Goal: Book appointment/travel/reservation

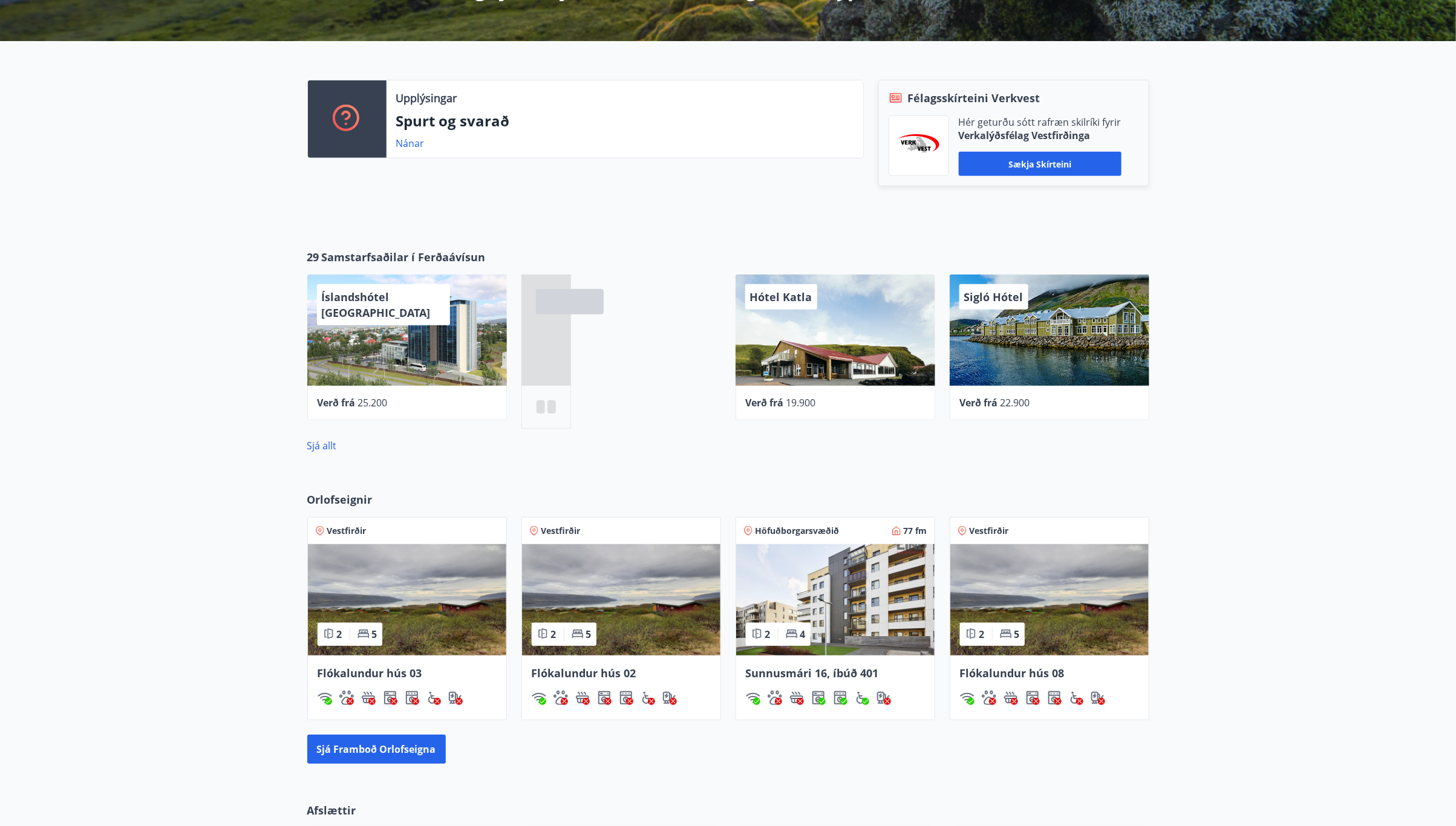
scroll to position [363, 0]
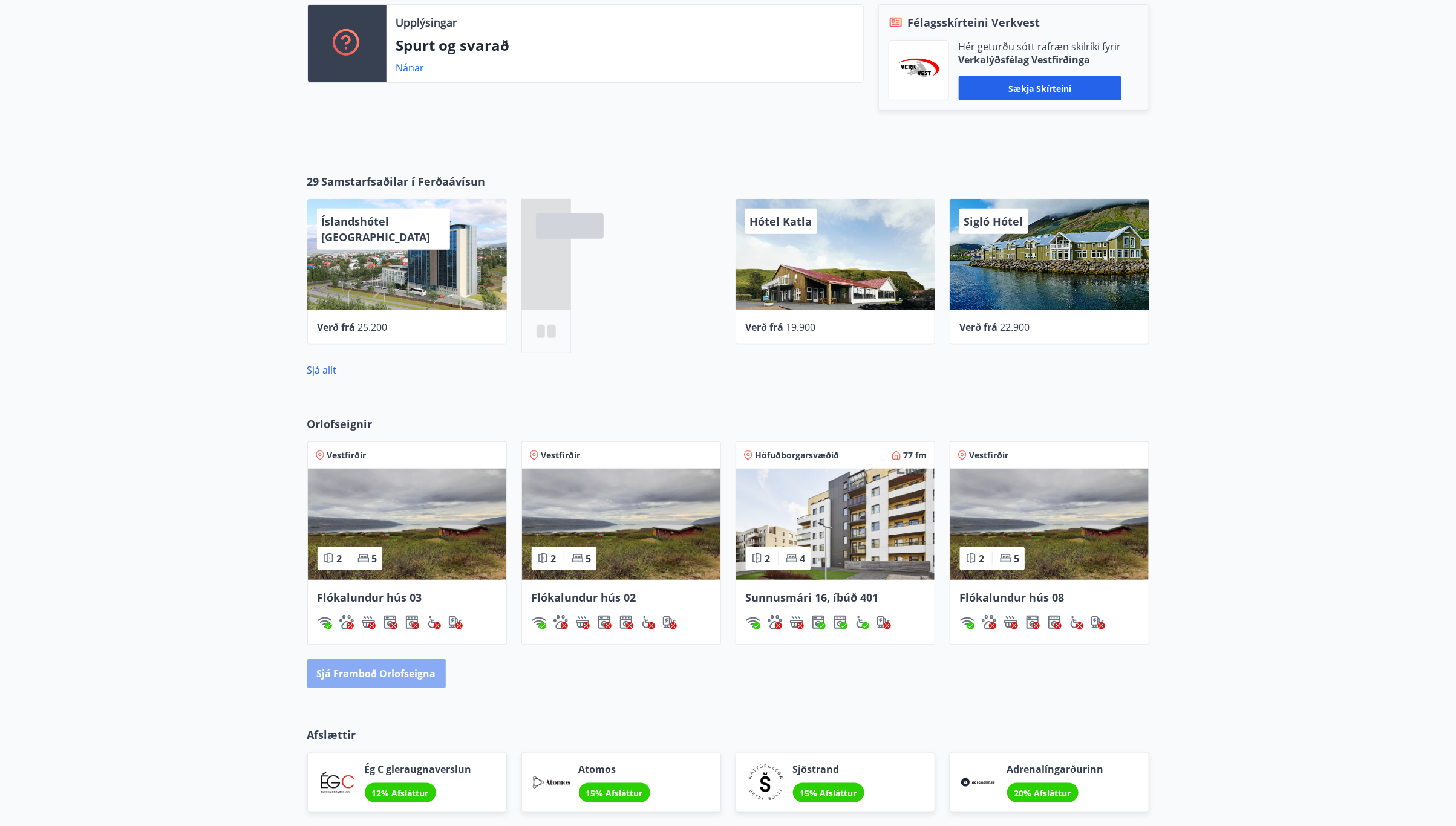
click at [386, 672] on button "Sjá framboð orlofseigna" at bounding box center [376, 674] width 138 height 29
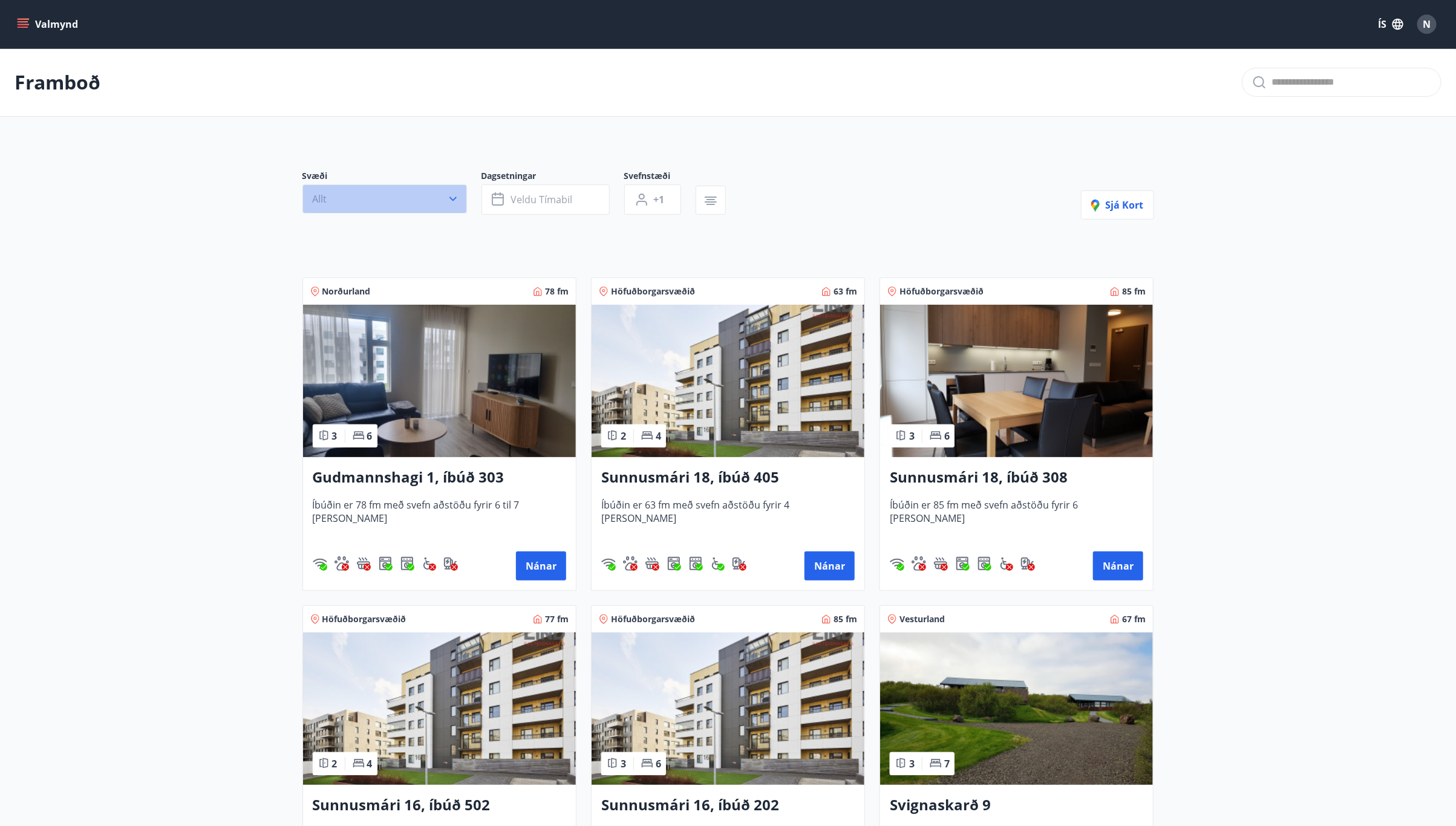
click at [382, 205] on button "Allt" at bounding box center [385, 199] width 165 height 29
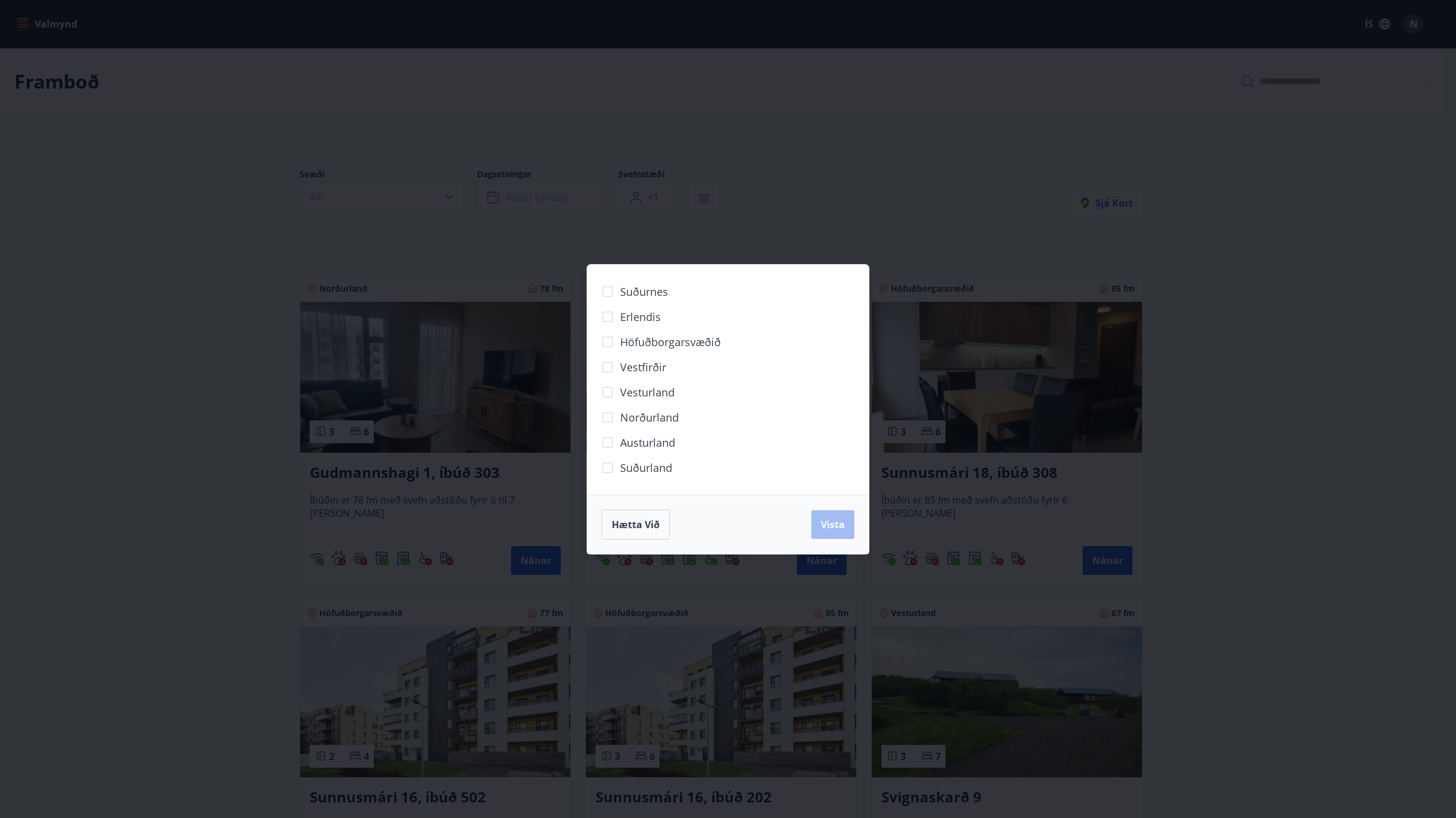
click at [661, 345] on span "Höfuðborgarsvæðið" at bounding box center [670, 342] width 101 height 16
click at [834, 532] on button "Vista" at bounding box center [833, 525] width 43 height 29
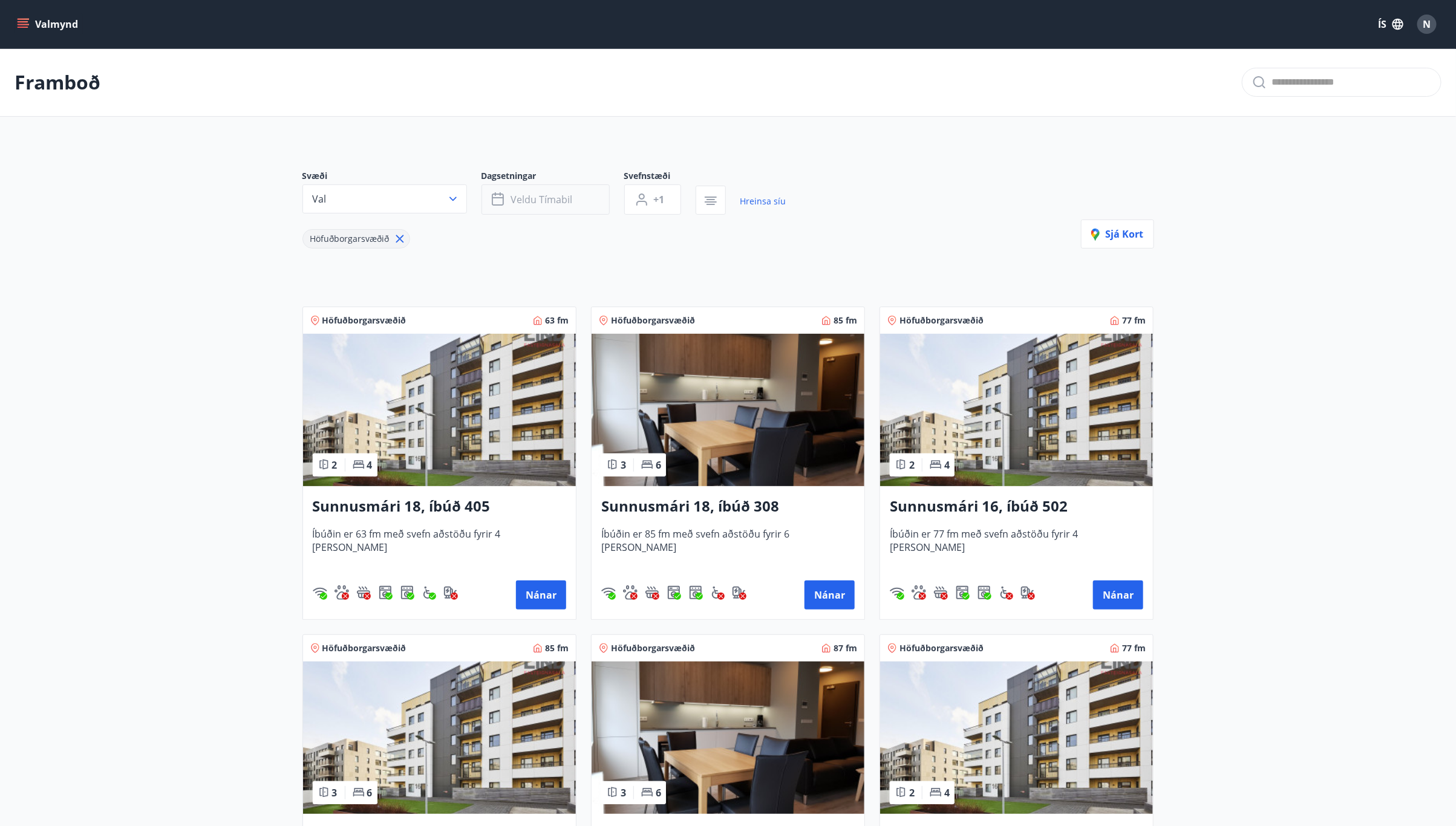
click at [544, 196] on span "Veldu tímabil" at bounding box center [542, 199] width 61 height 13
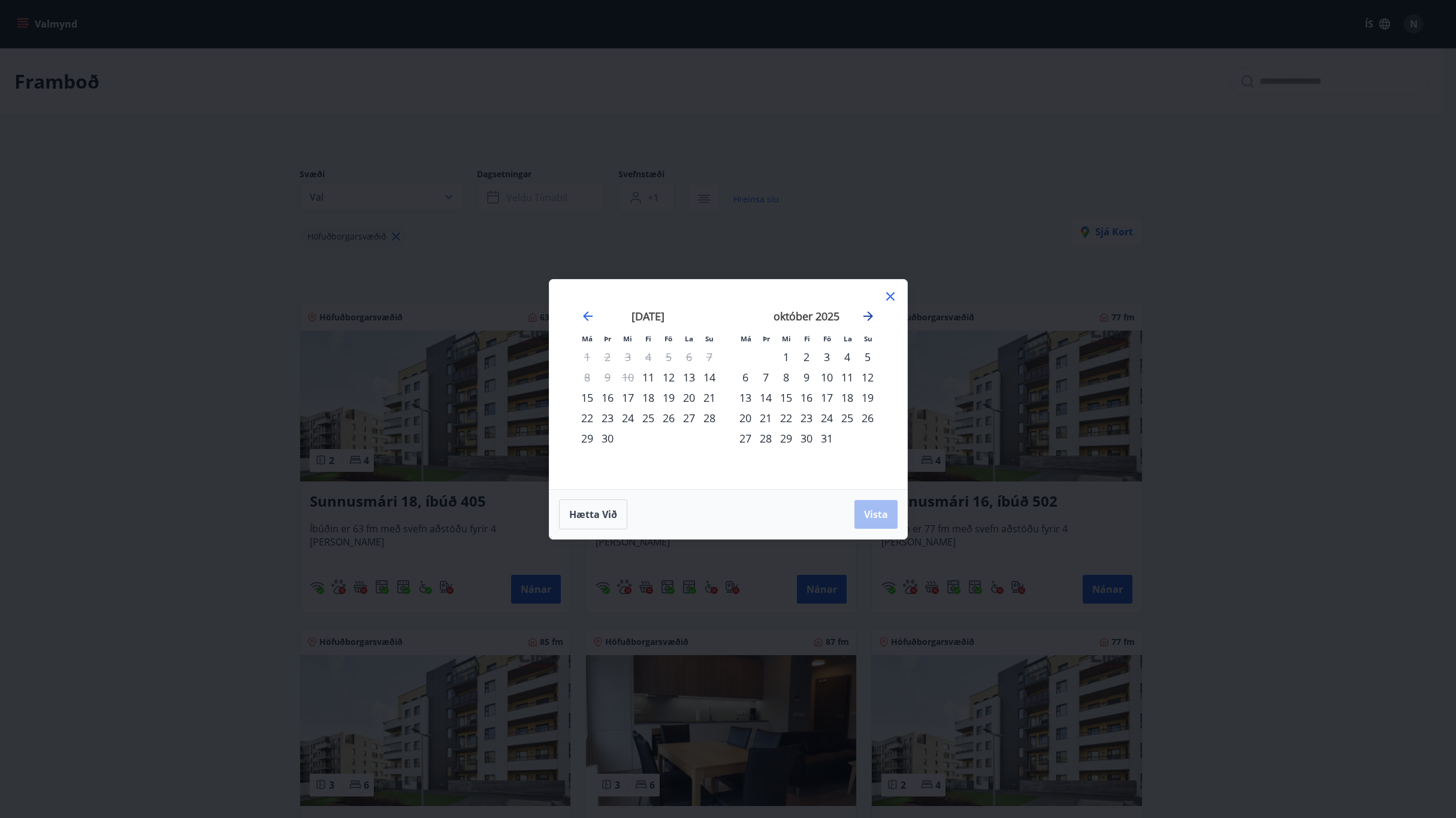
click at [865, 316] on icon "Move forward to switch to the next month." at bounding box center [868, 316] width 10 height 10
click at [665, 418] on div "21" at bounding box center [668, 418] width 20 height 20
click at [589, 438] on div "24" at bounding box center [587, 438] width 20 height 20
click at [879, 516] on span "Vista" at bounding box center [876, 514] width 24 height 13
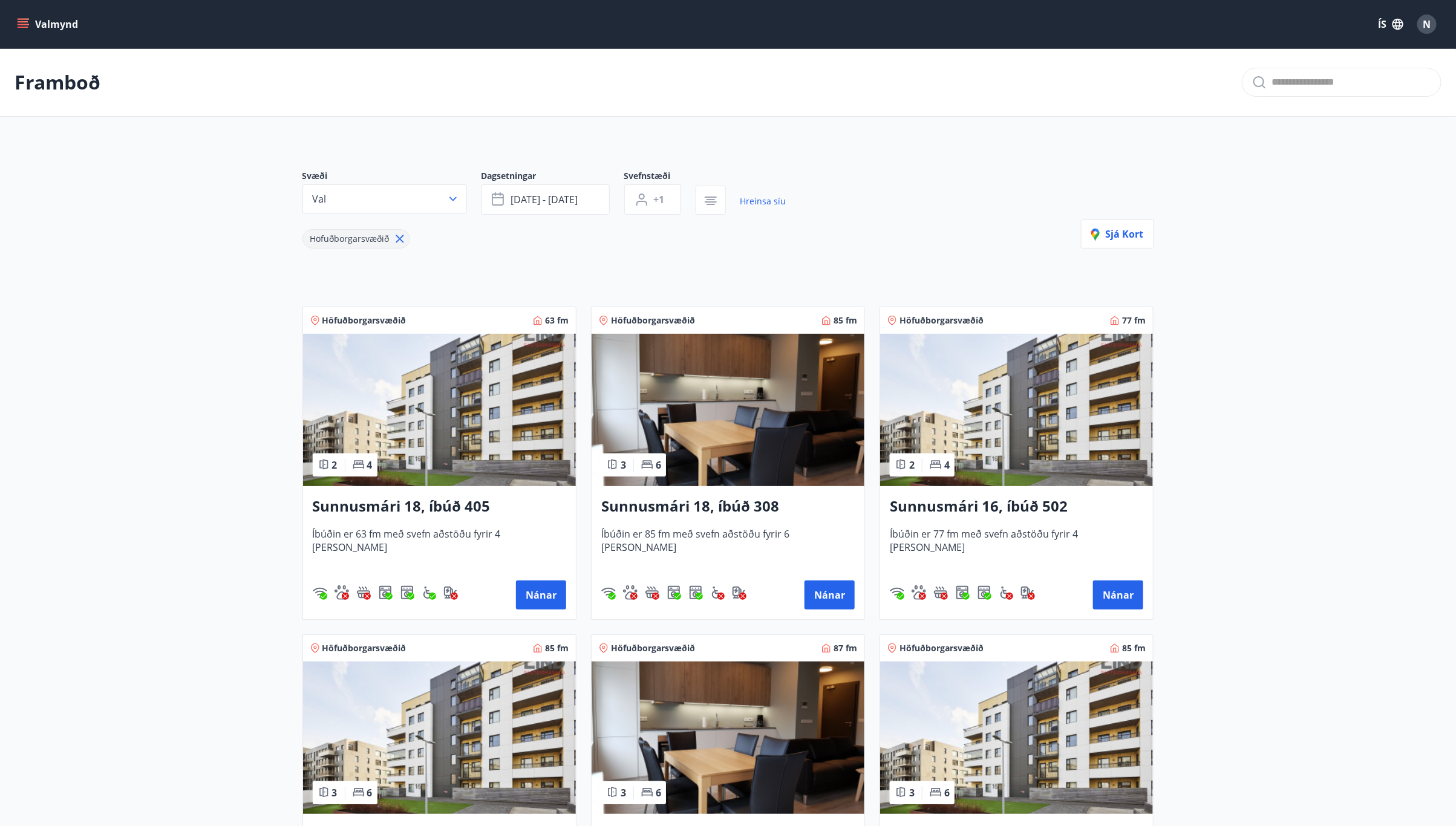
scroll to position [91, 0]
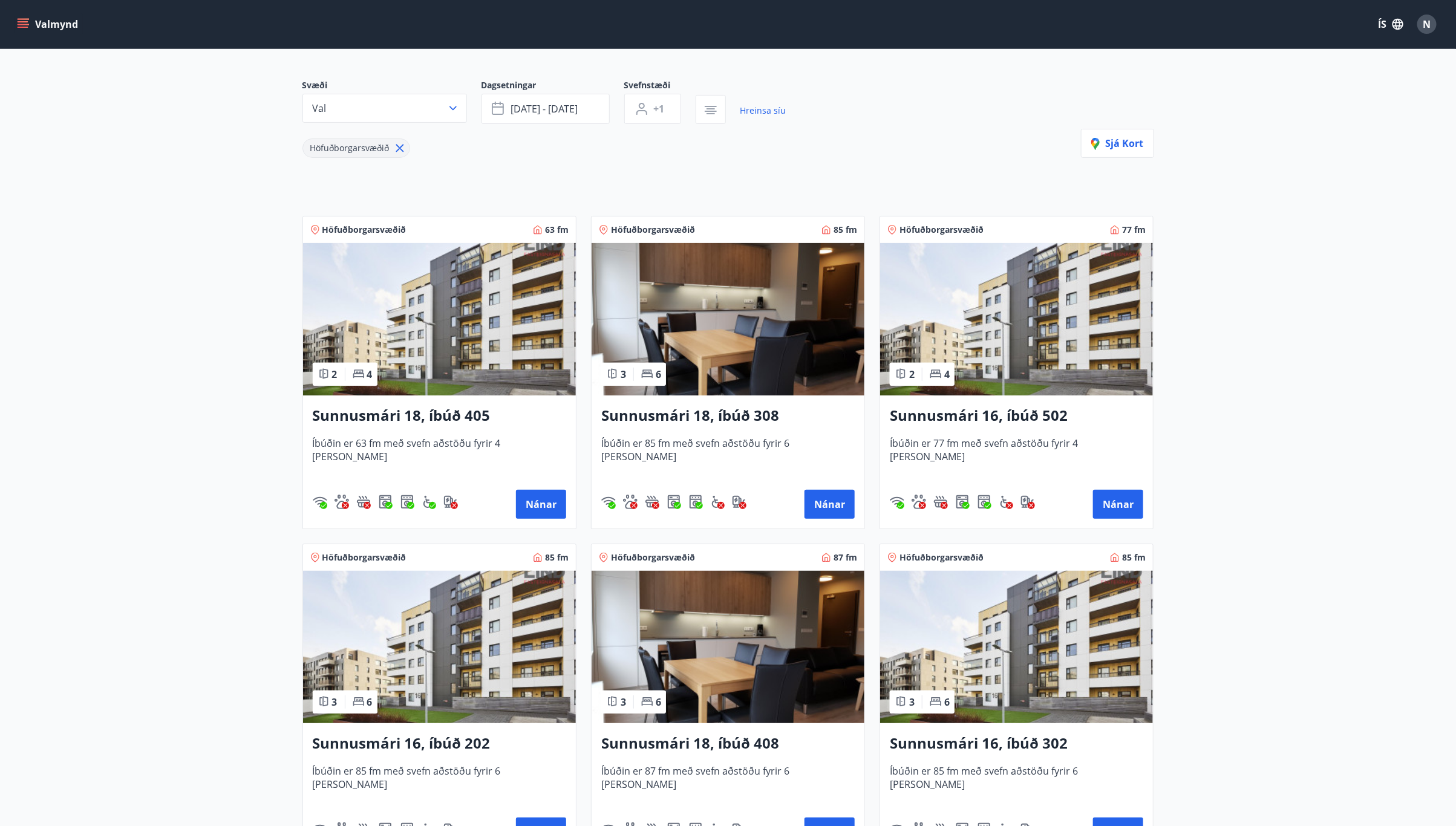
click at [1056, 301] on img at bounding box center [1016, 319] width 273 height 152
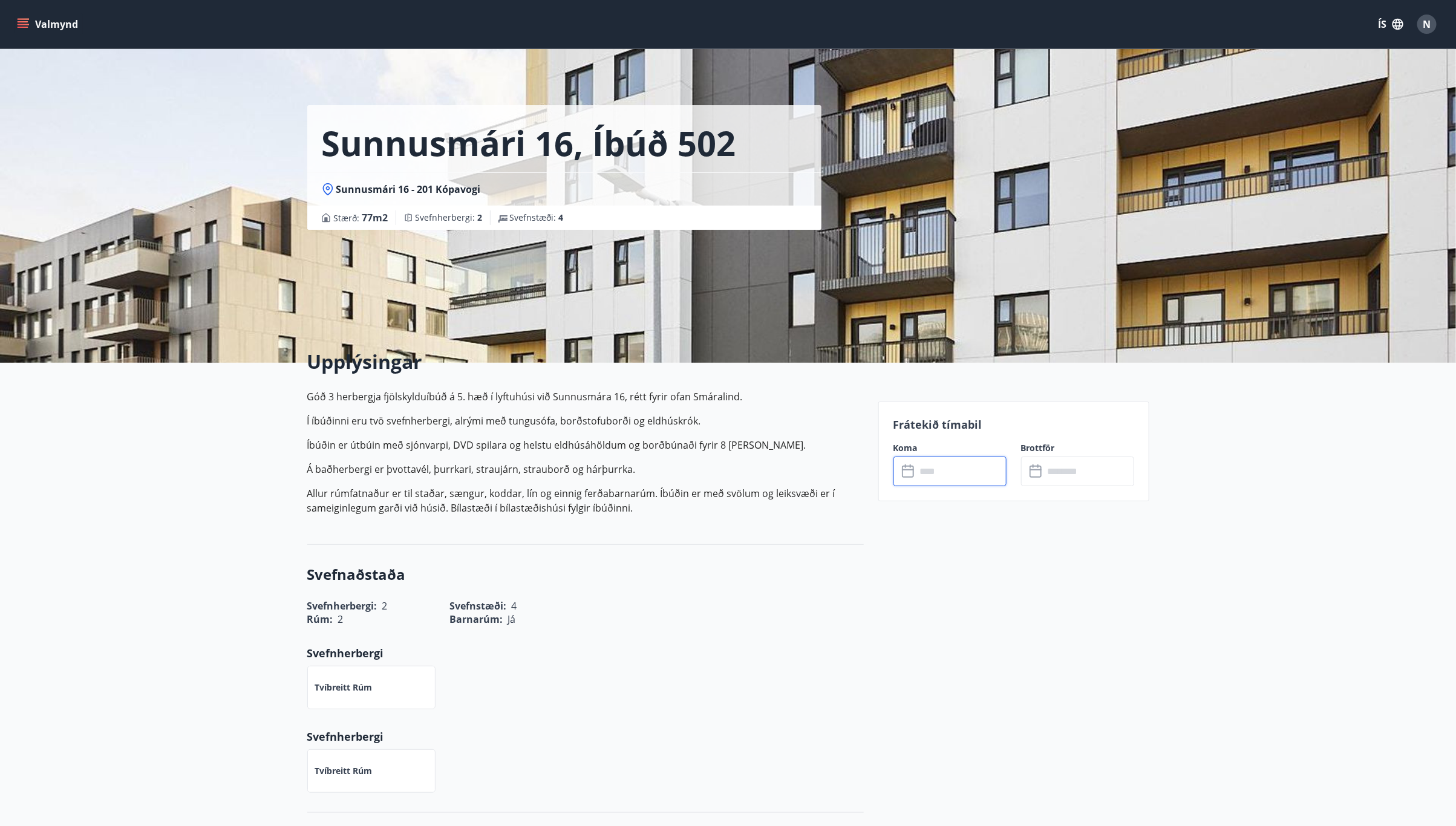
click at [922, 466] on input "text" at bounding box center [961, 471] width 90 height 29
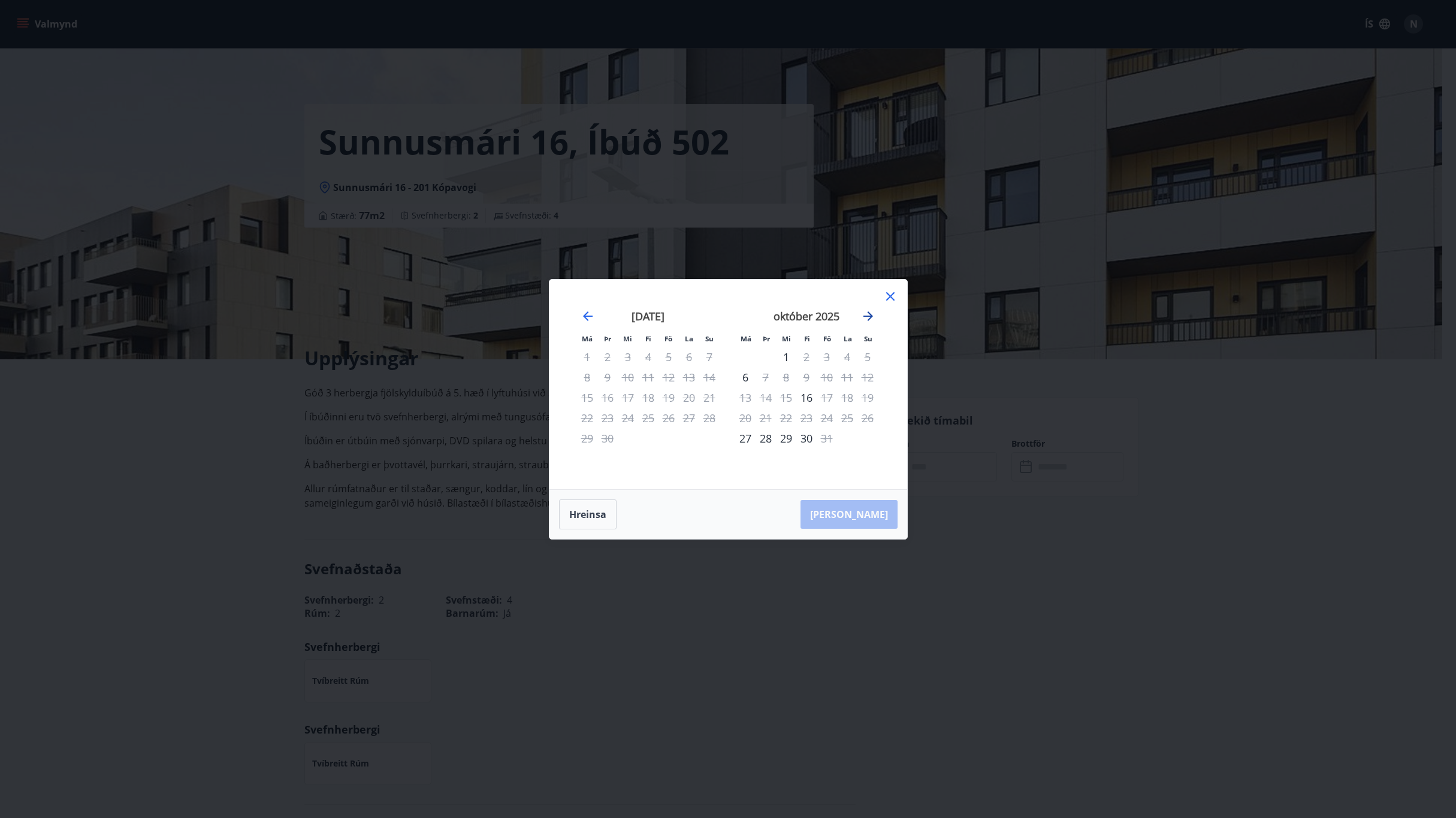
click at [871, 315] on icon "Move forward to switch to the next month." at bounding box center [868, 316] width 10 height 10
click at [825, 422] on div "21" at bounding box center [827, 418] width 20 height 20
click at [745, 438] on div "24" at bounding box center [745, 438] width 20 height 20
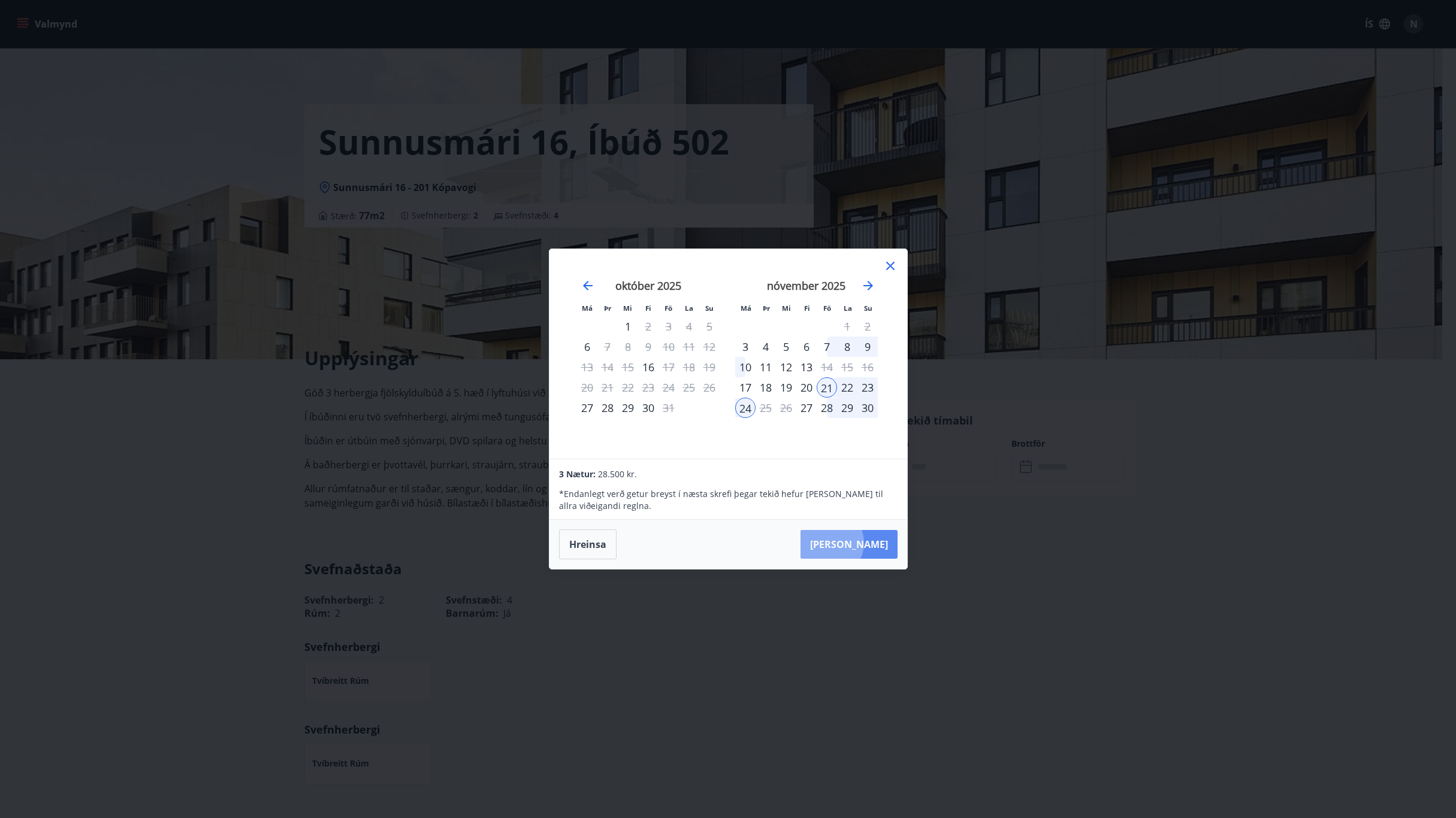
click at [864, 543] on button "[PERSON_NAME]" at bounding box center [849, 545] width 97 height 29
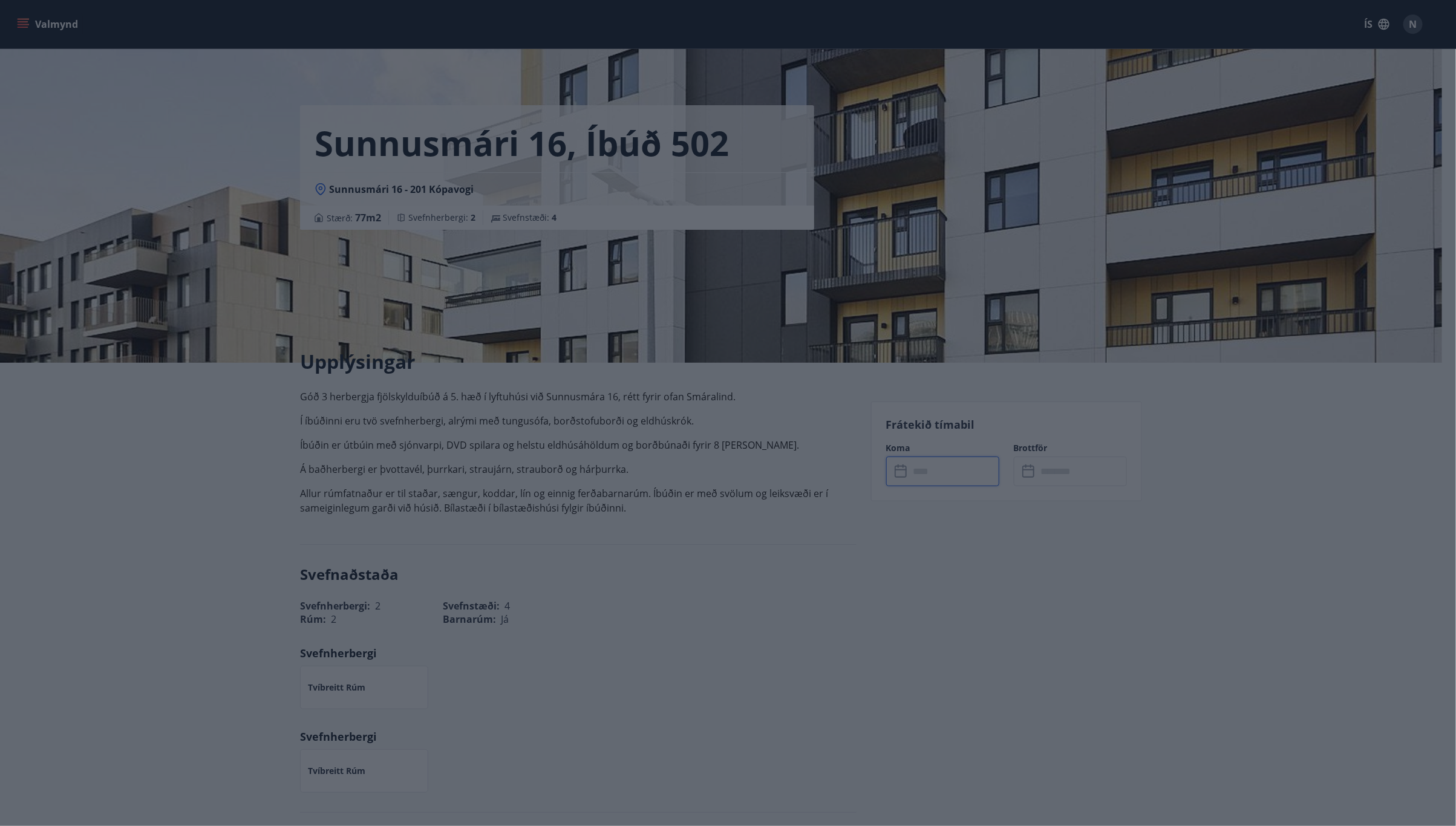
type input "******"
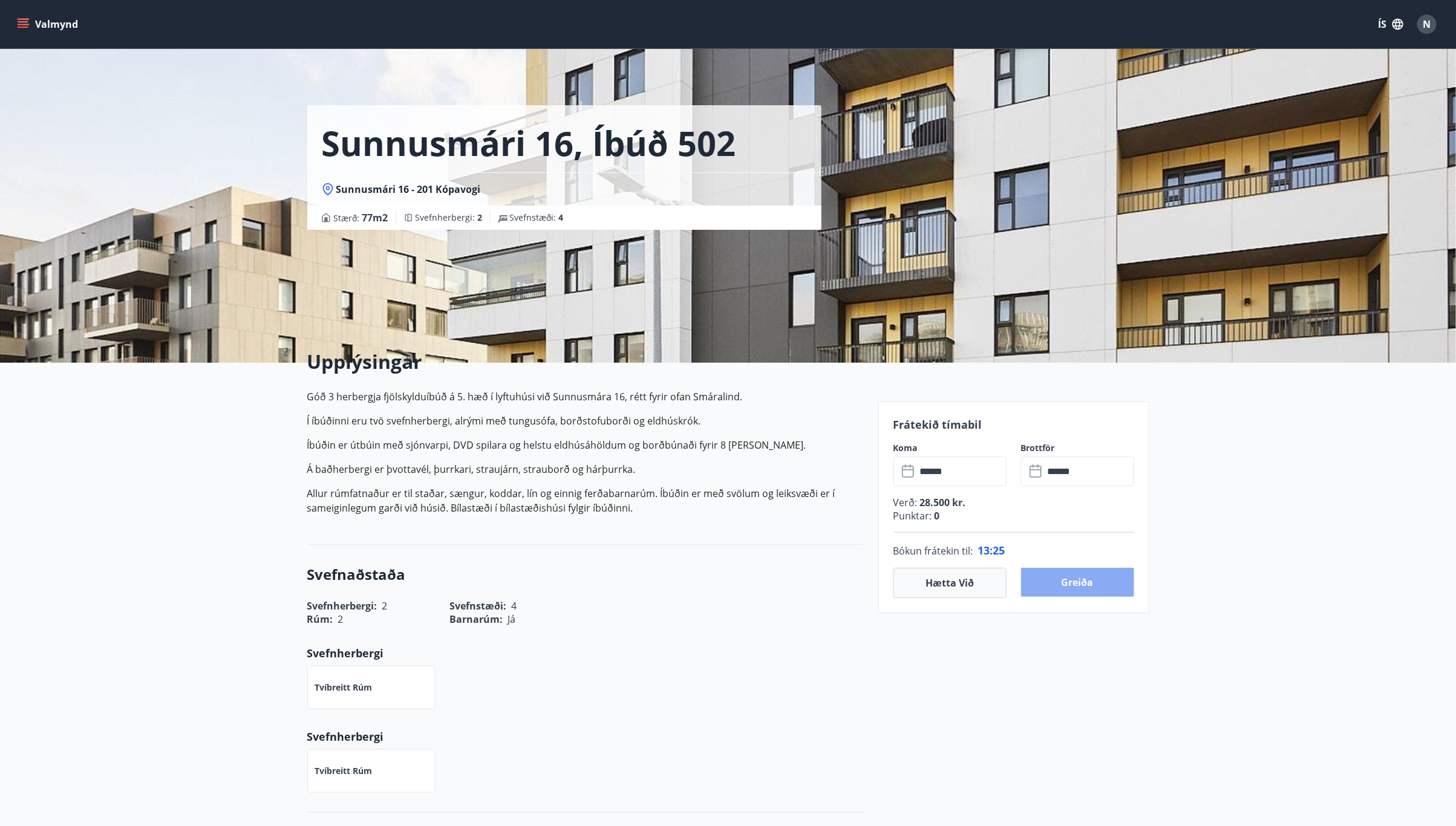
click at [1076, 582] on button "Greiða" at bounding box center [1078, 582] width 113 height 29
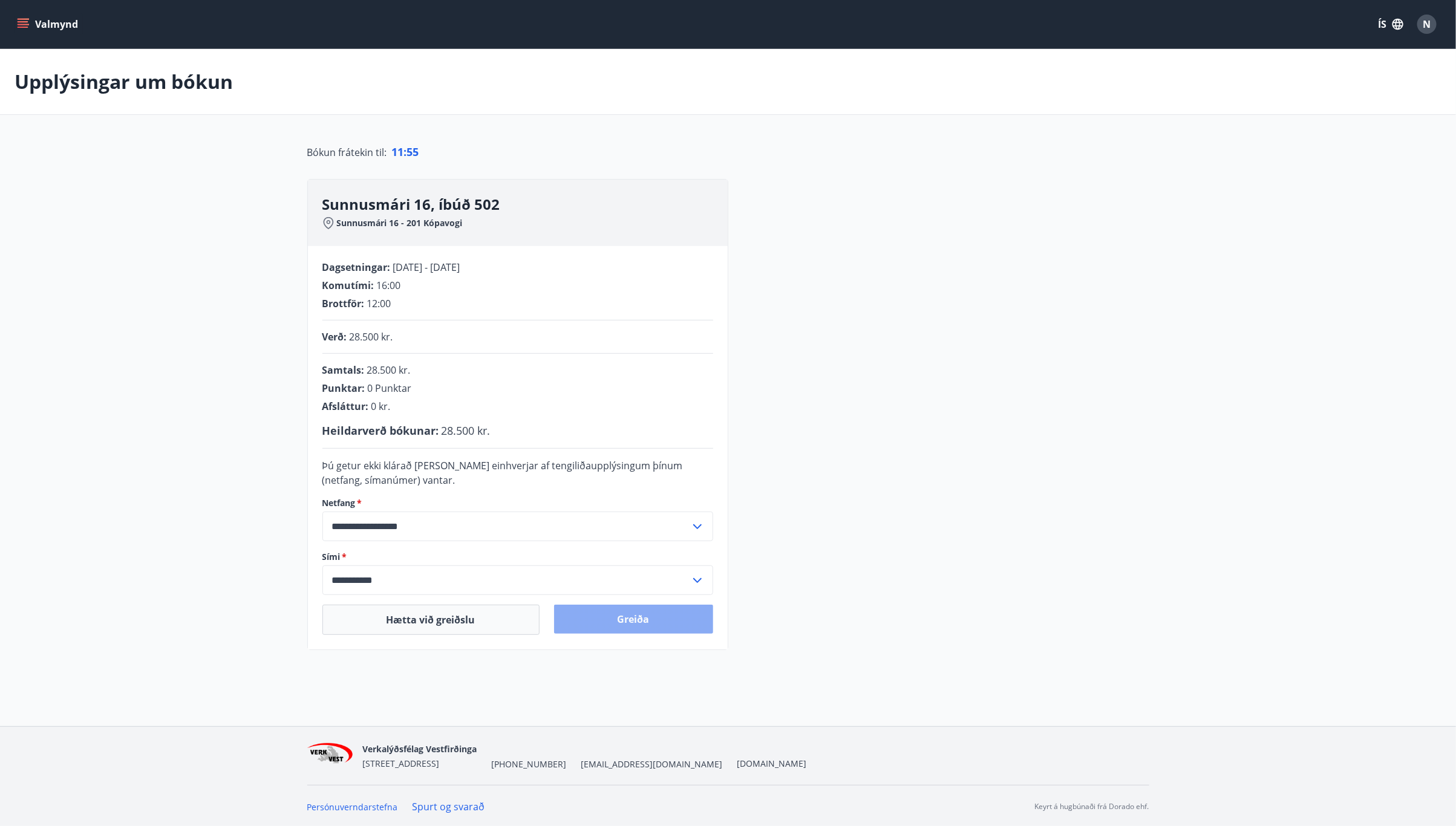
click at [622, 619] on button "Greiða" at bounding box center [633, 619] width 159 height 29
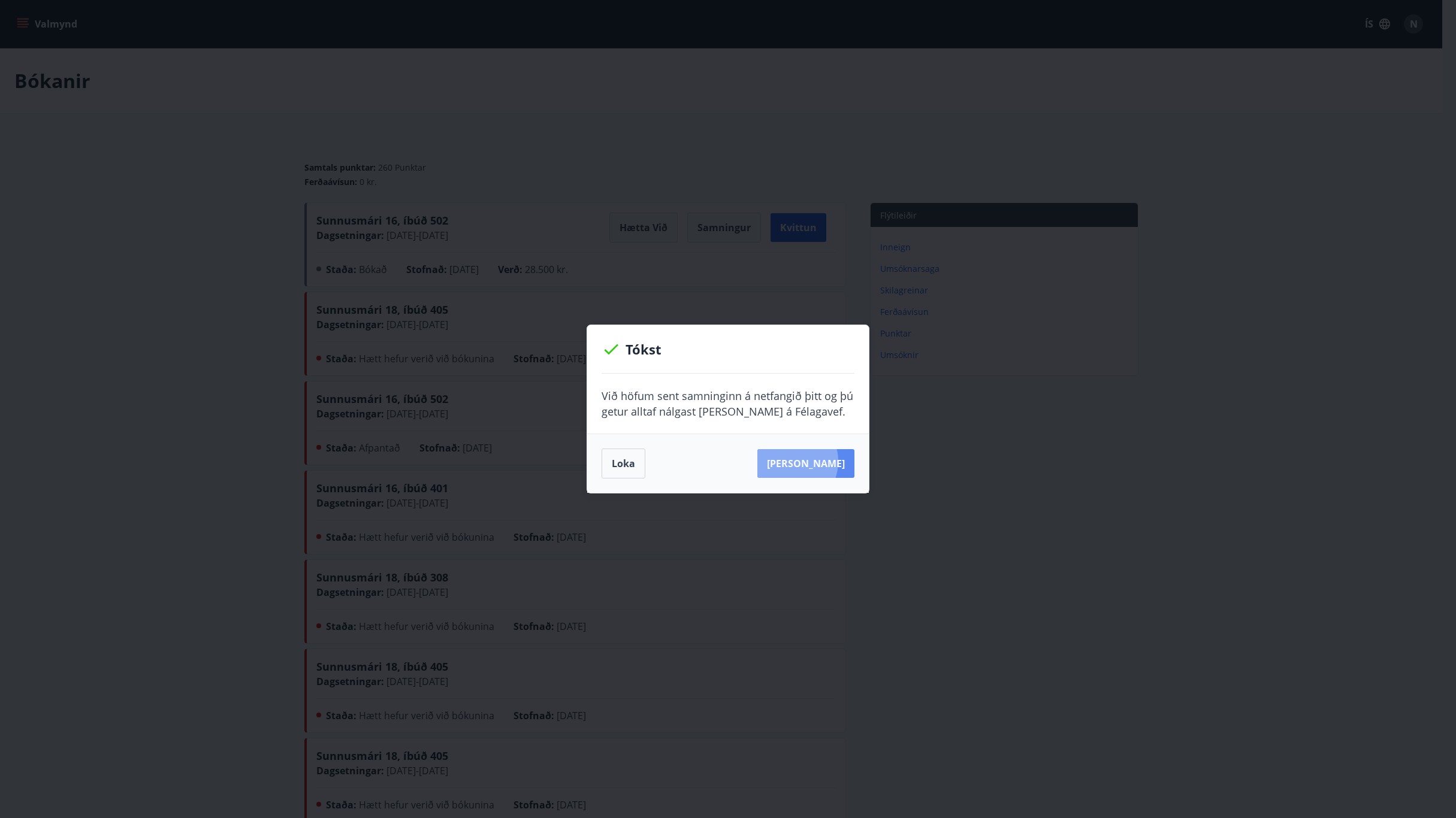
click at [807, 461] on button "[PERSON_NAME]" at bounding box center [806, 464] width 97 height 29
click at [795, 470] on button "[PERSON_NAME]" at bounding box center [806, 464] width 97 height 29
click at [618, 465] on button "Loka" at bounding box center [623, 463] width 44 height 30
